Goal: Check status: Check status

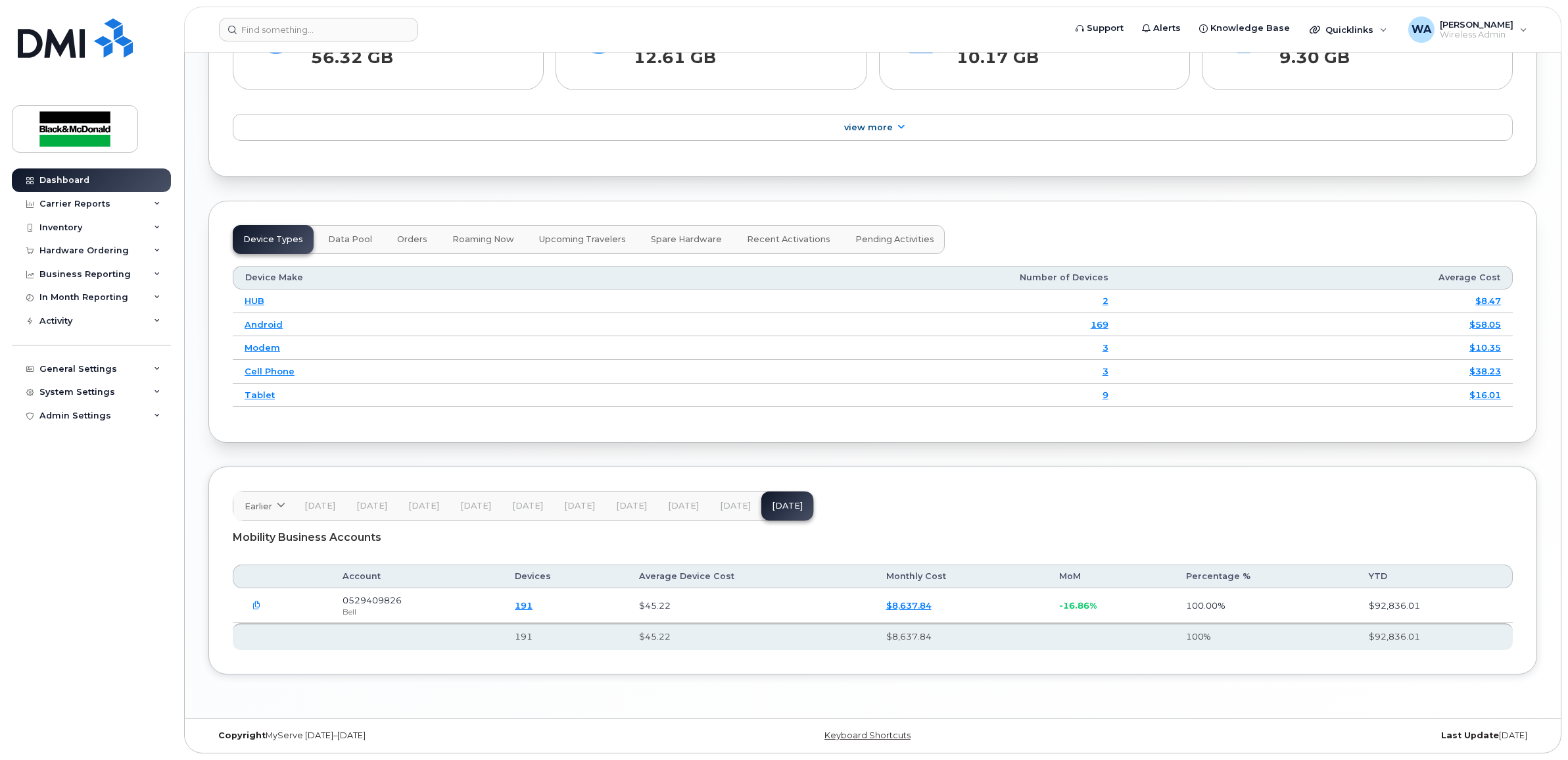
scroll to position [1566, 0]
click at [155, 248] on icon at bounding box center [156, 250] width 7 height 7
click at [76, 301] on link "Orders" at bounding box center [102, 300] width 136 height 25
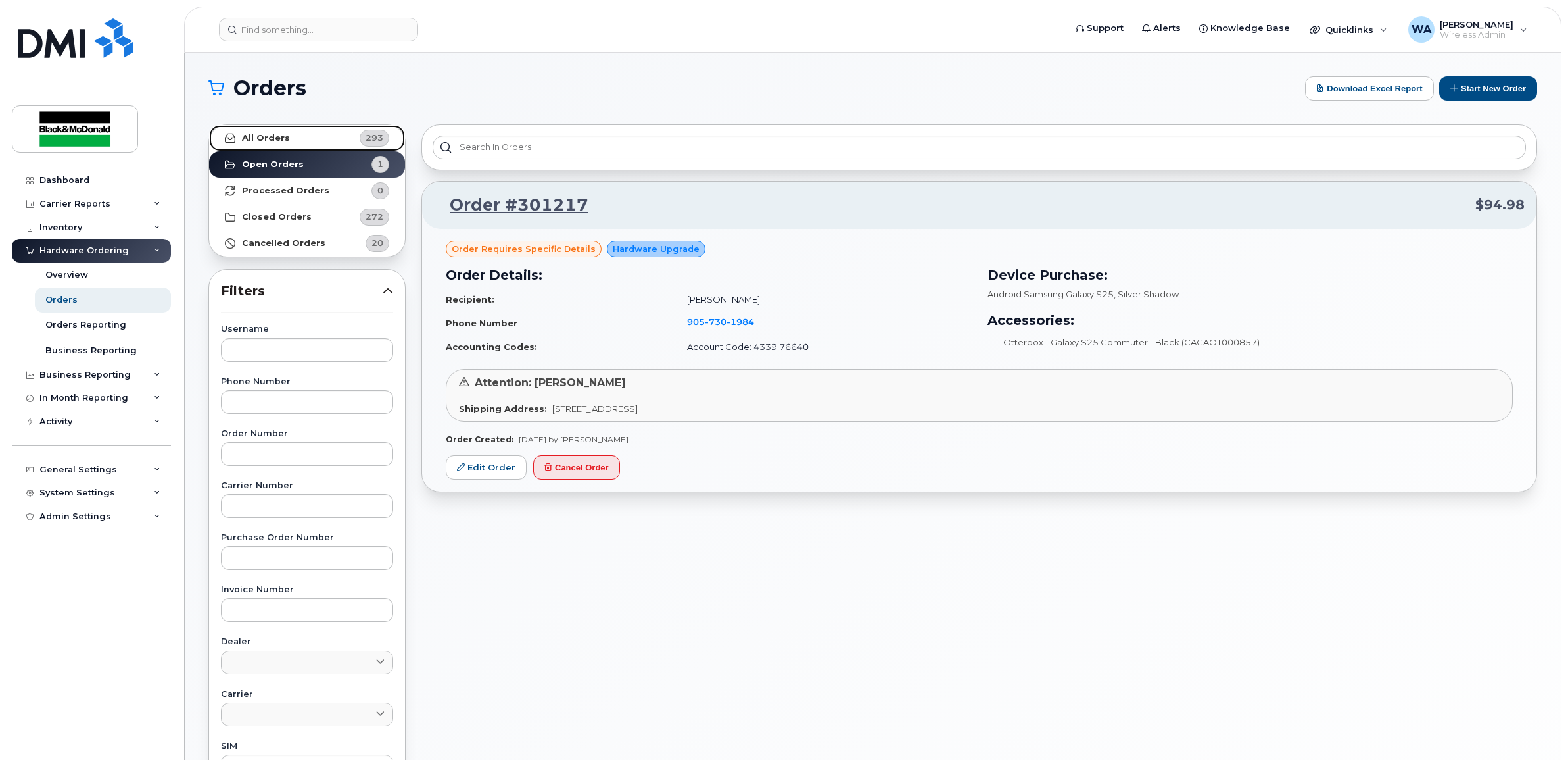
click at [332, 138] on link "All Orders 293" at bounding box center [306, 138] width 196 height 26
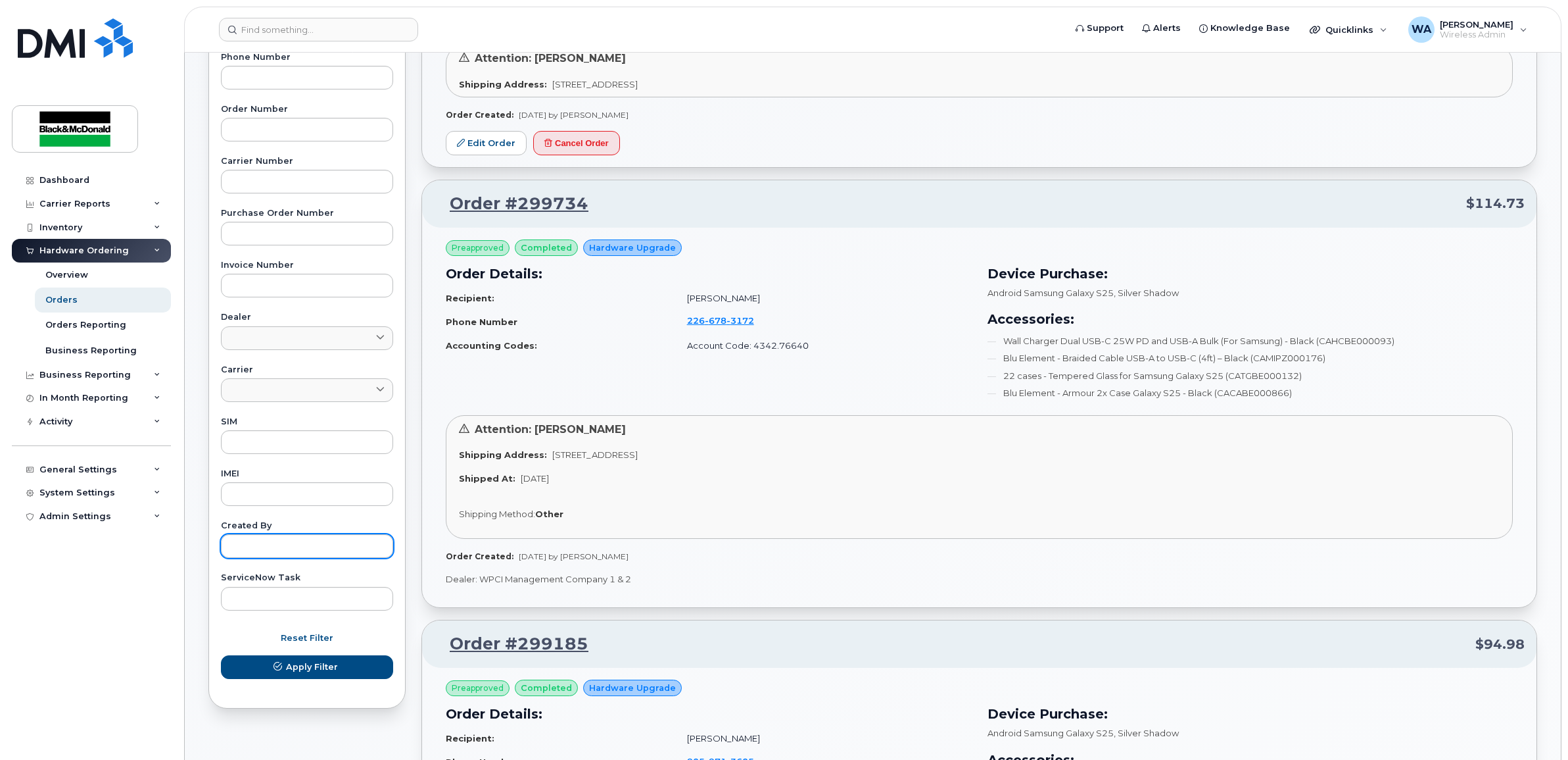
scroll to position [329, 0]
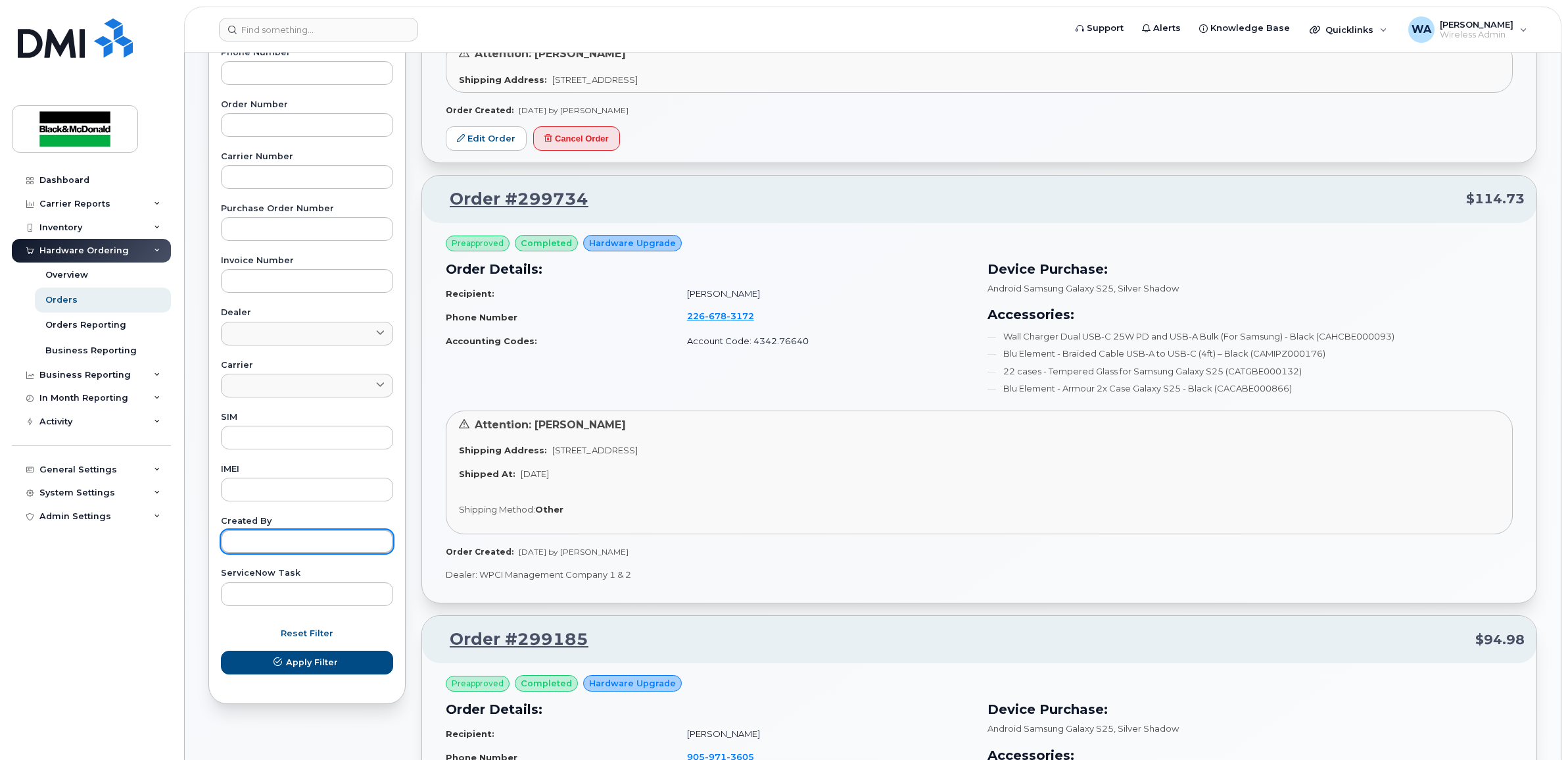
click at [348, 540] on input "text" at bounding box center [307, 541] width 172 height 23
type input "[PERSON_NAME]"
click at [357, 663] on button "Apply Filter" at bounding box center [307, 662] width 172 height 23
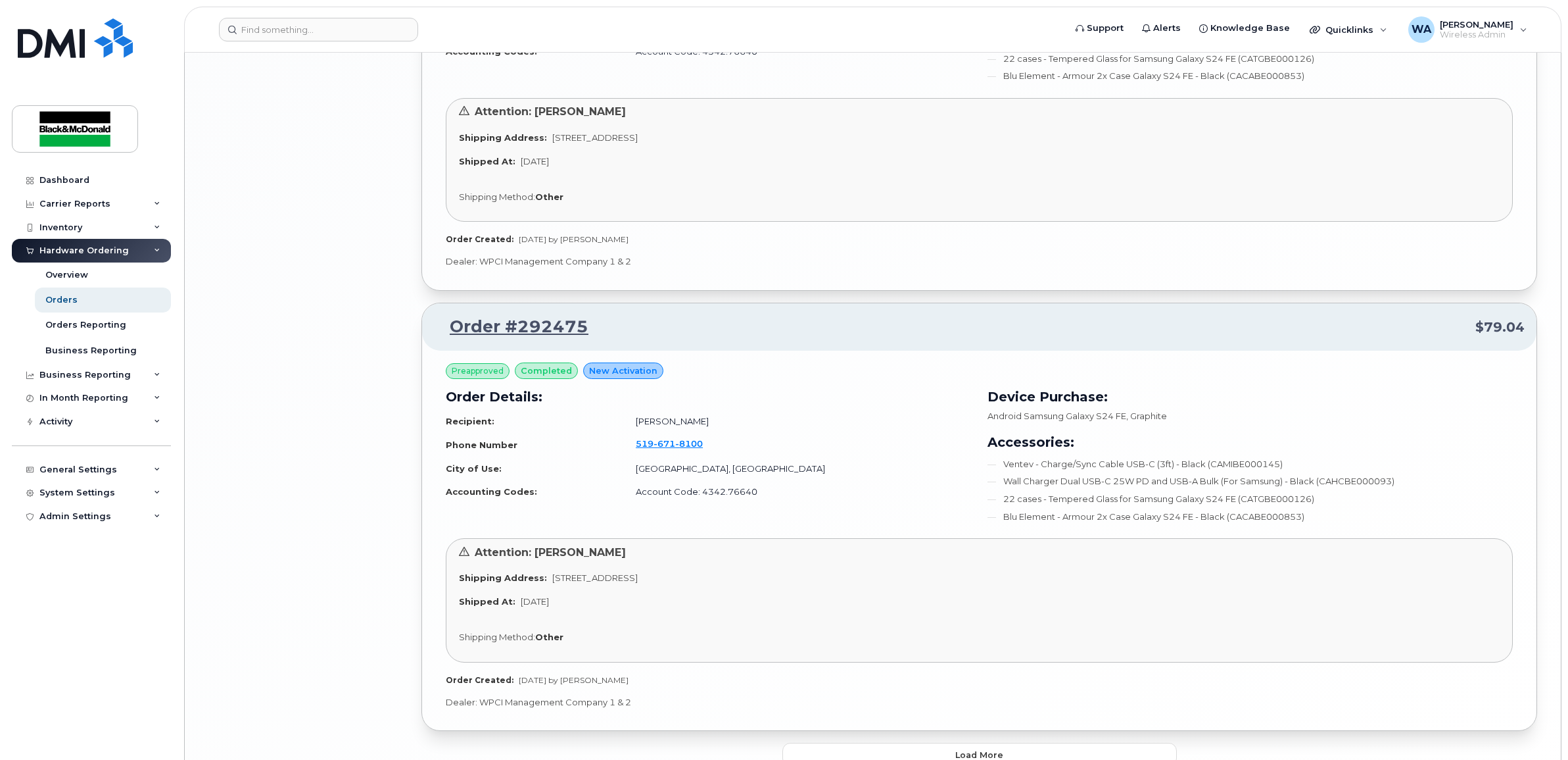
scroll to position [3043, 0]
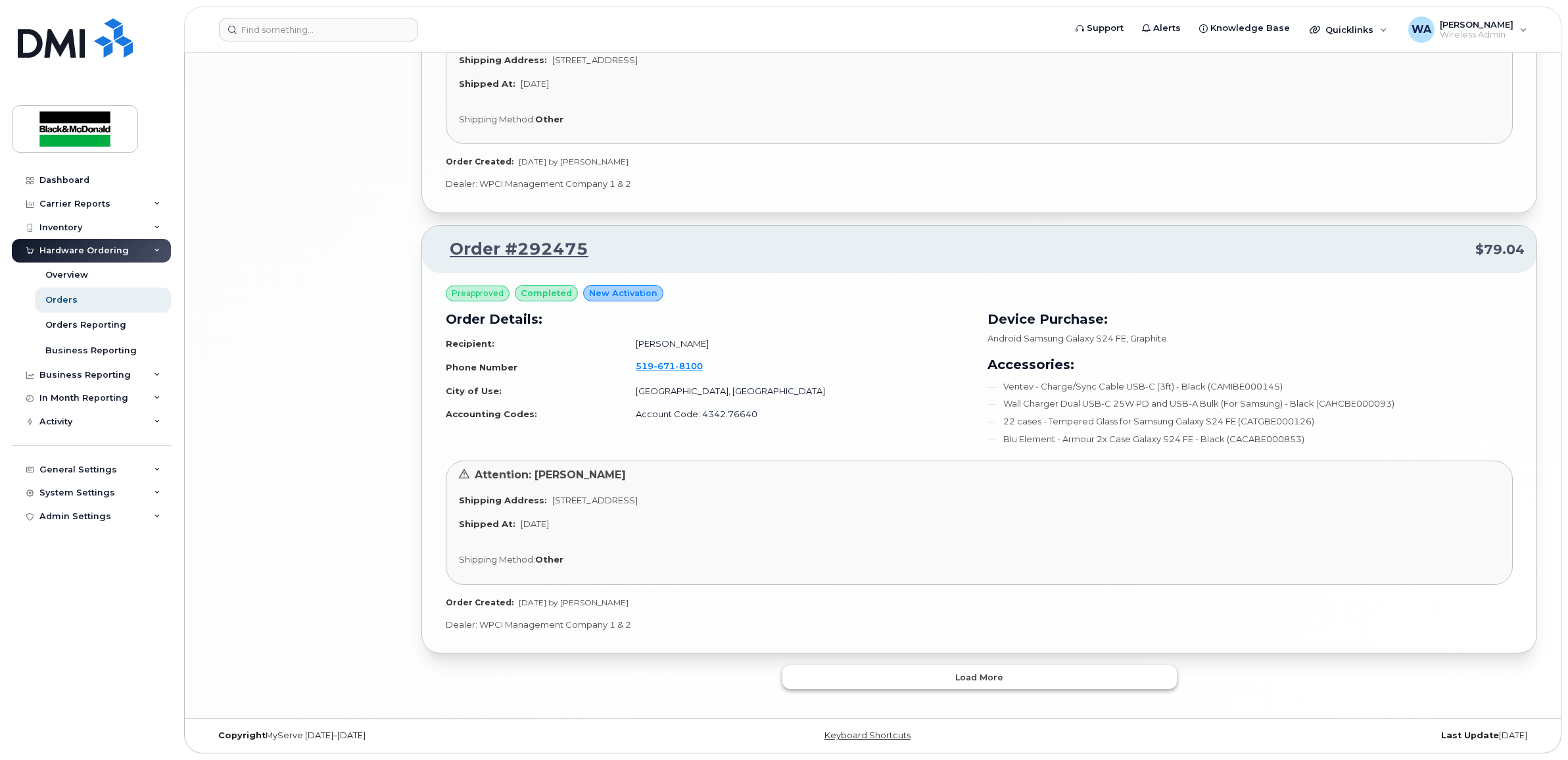
click at [1033, 669] on button "Load more" at bounding box center [979, 677] width 394 height 23
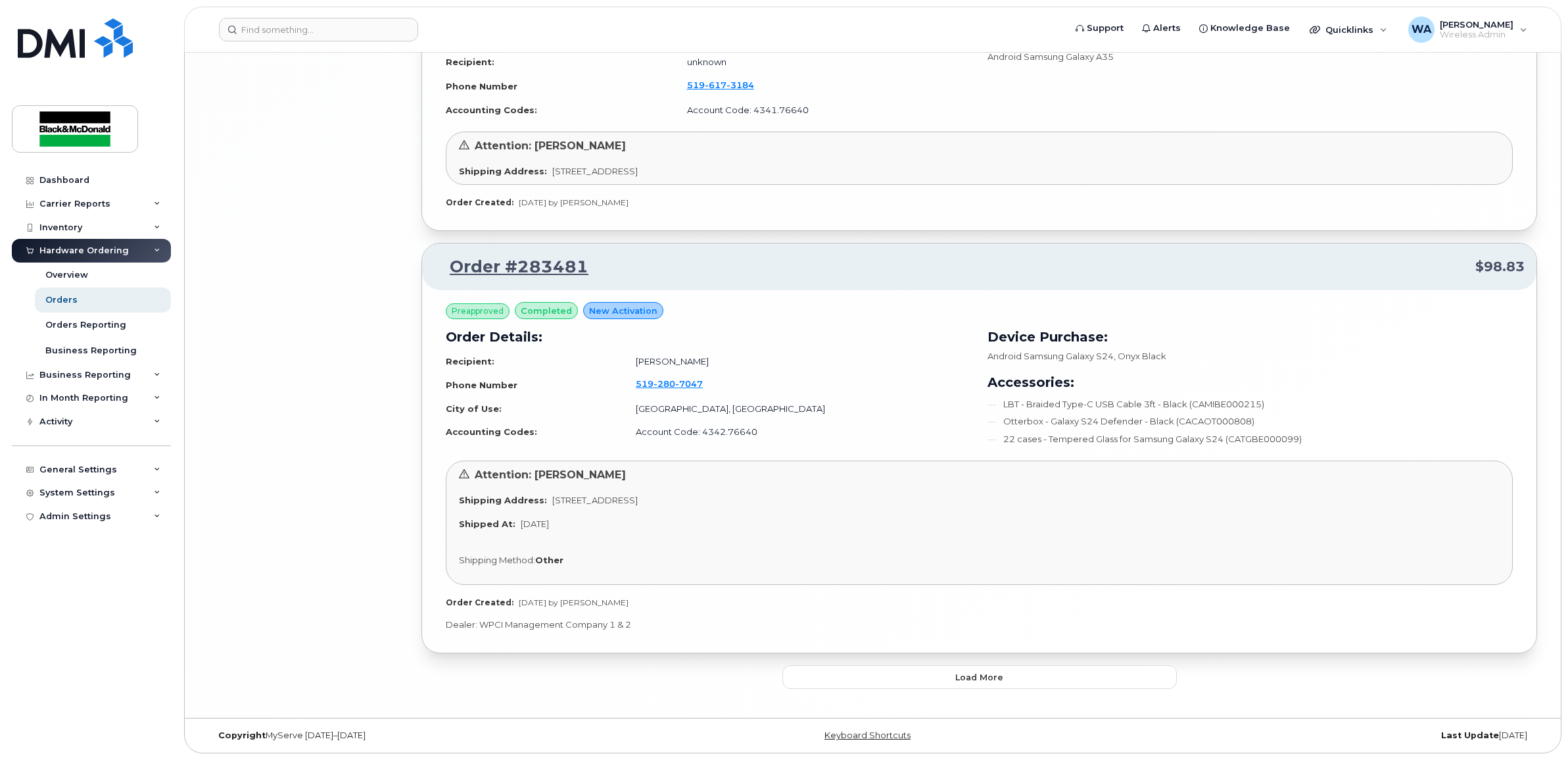
scroll to position [6357, 0]
drag, startPoint x: 930, startPoint y: 672, endPoint x: 924, endPoint y: 663, distance: 10.8
click at [929, 672] on button "Load more" at bounding box center [979, 677] width 394 height 23
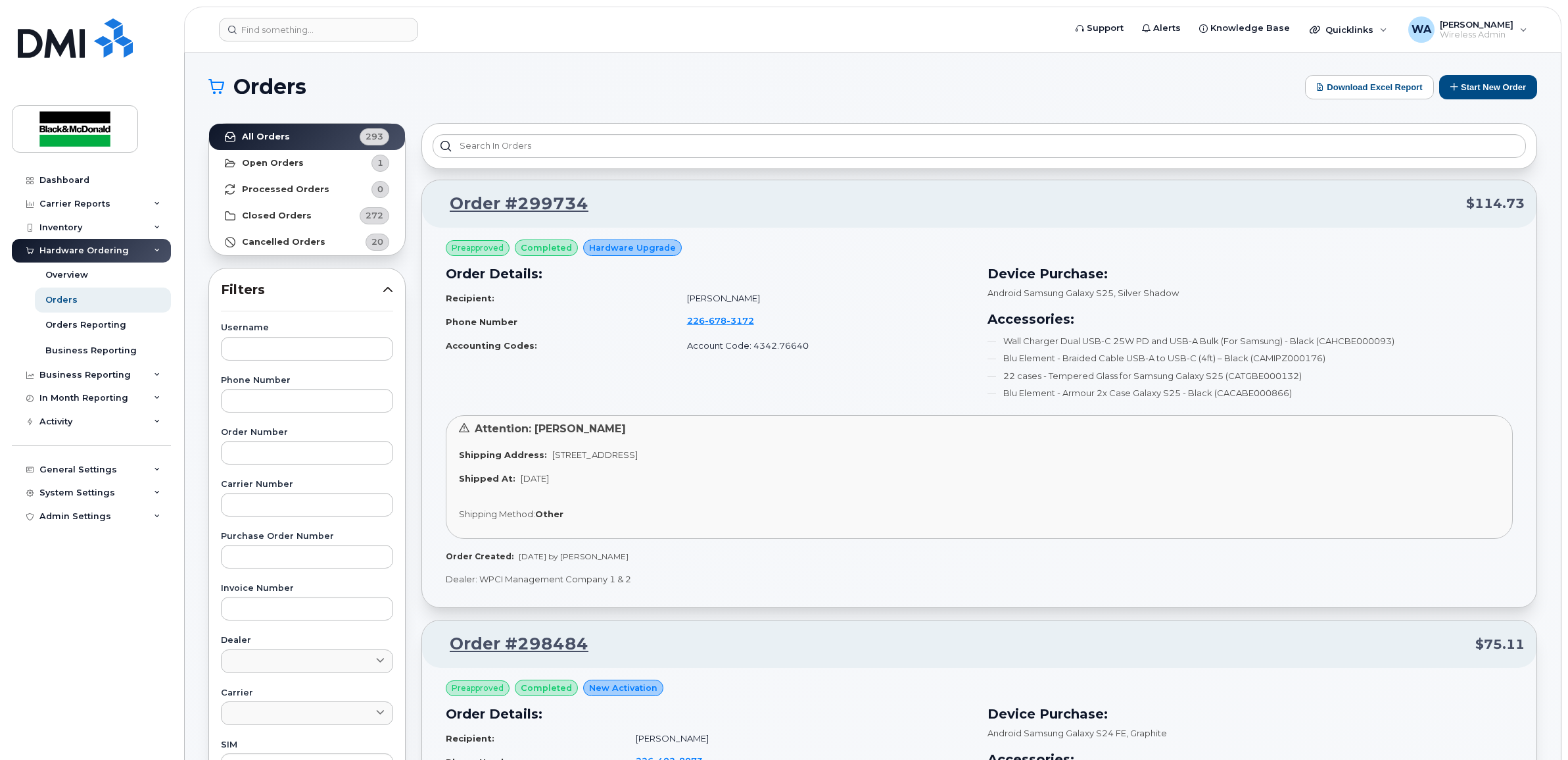
scroll to position [0, 0]
